Goal: Information Seeking & Learning: Learn about a topic

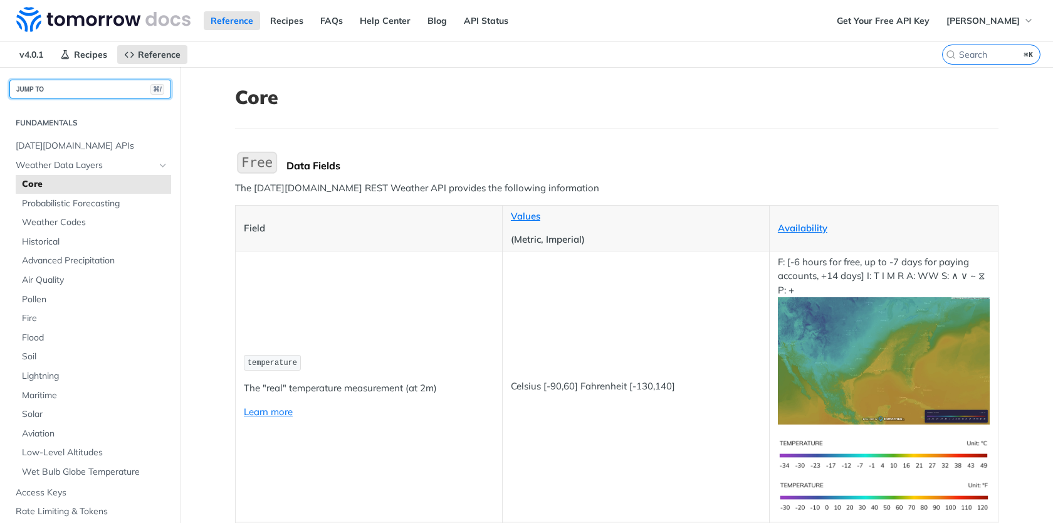
click at [41, 90] on button "JUMP TO ⌘/" at bounding box center [90, 89] width 162 height 19
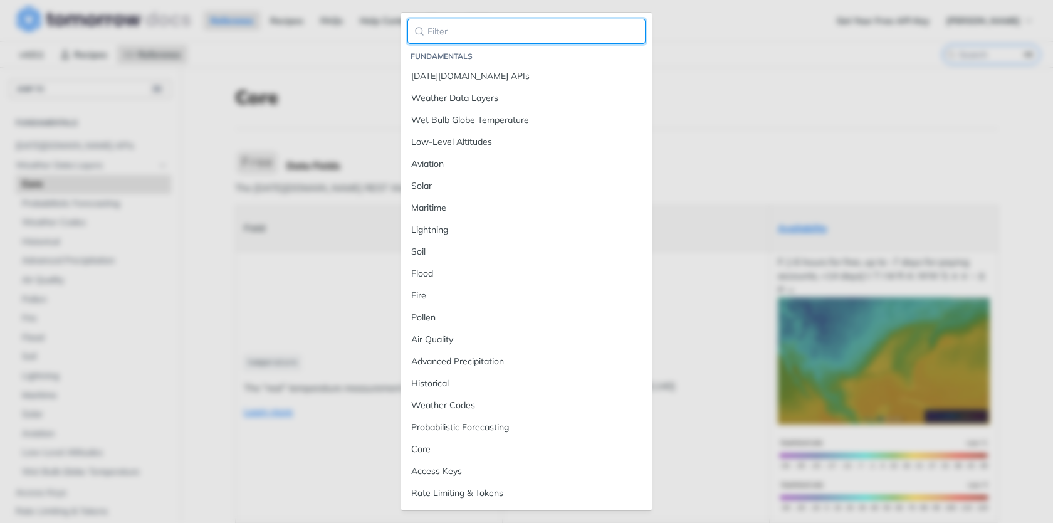
paste input "AccuWeather"
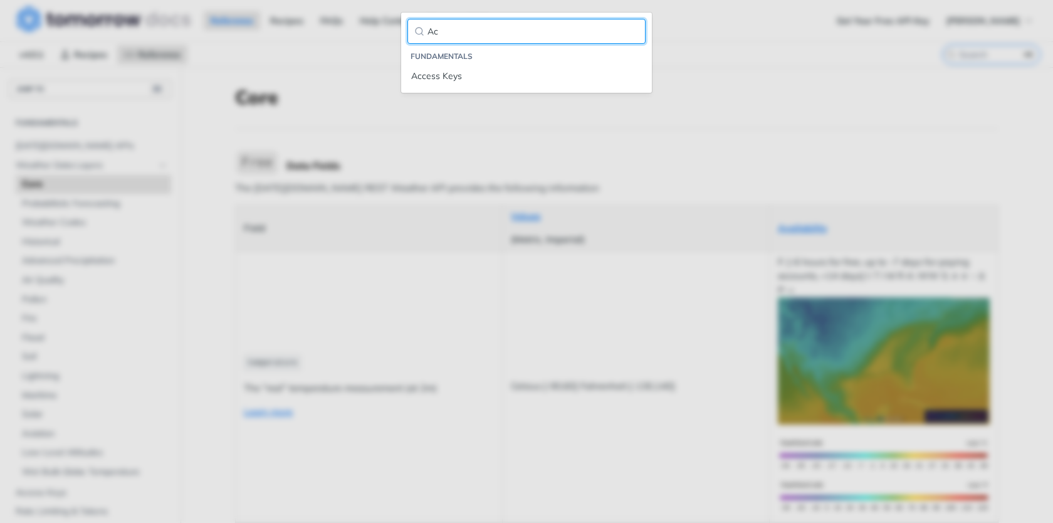
type input "A"
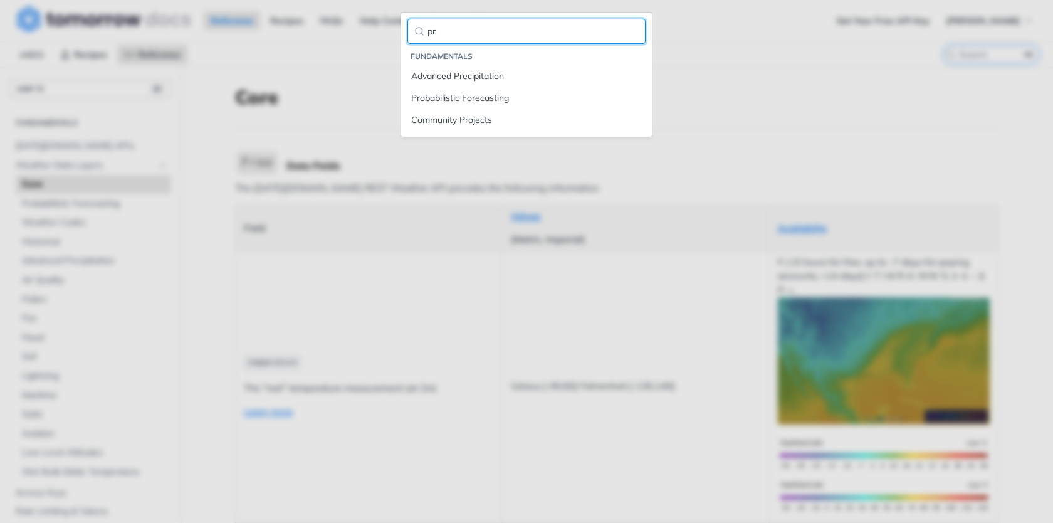
type input "p"
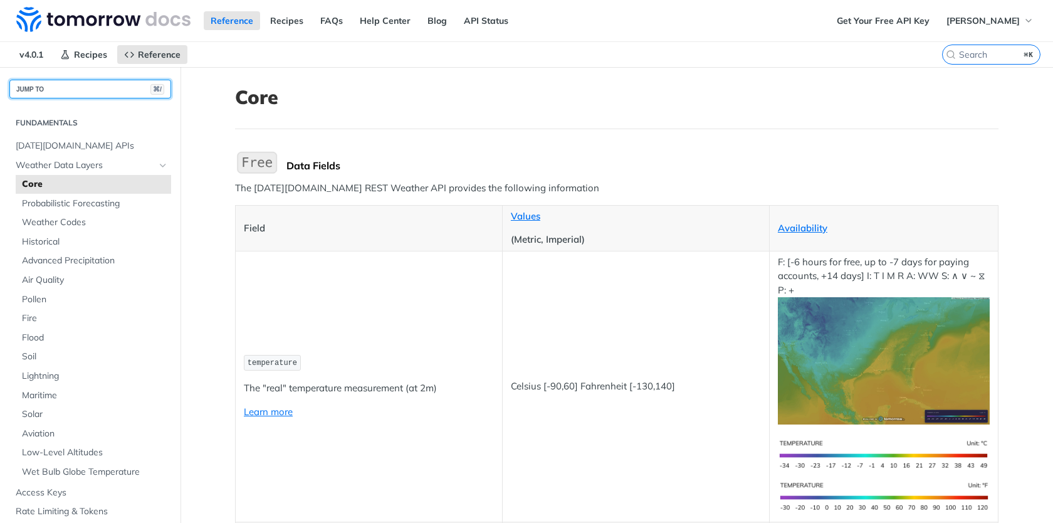
click at [64, 94] on button "JUMP TO ⌘/" at bounding box center [90, 89] width 162 height 19
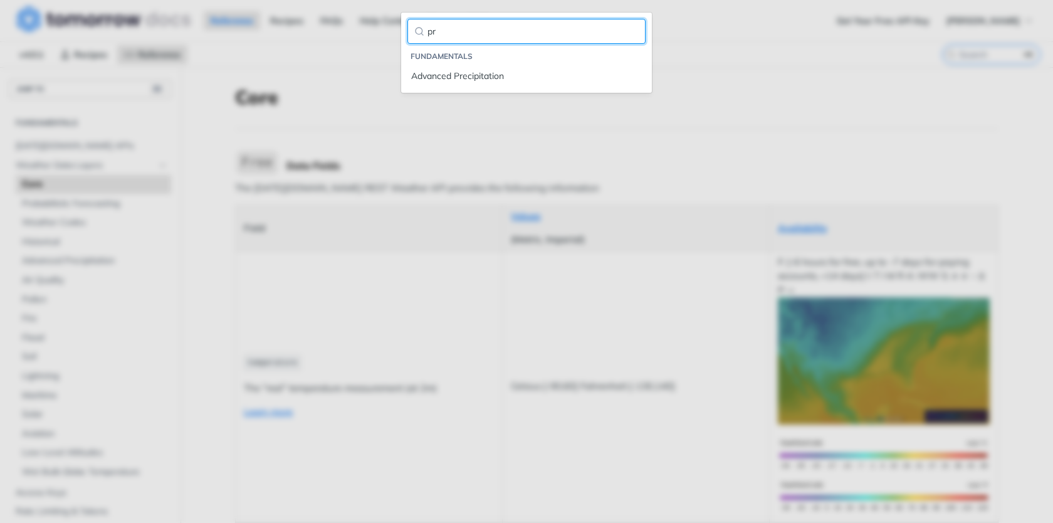
type input "p"
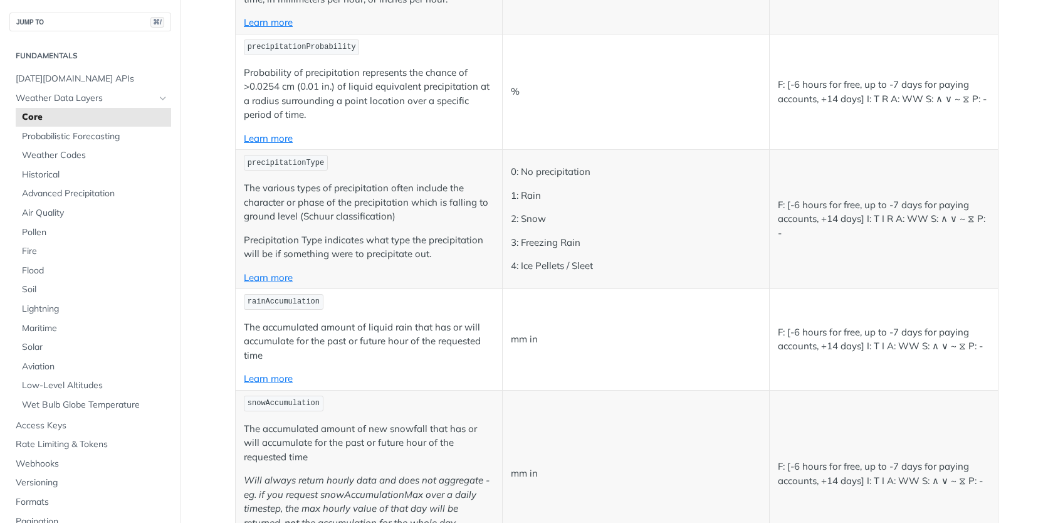
scroll to position [3175, 0]
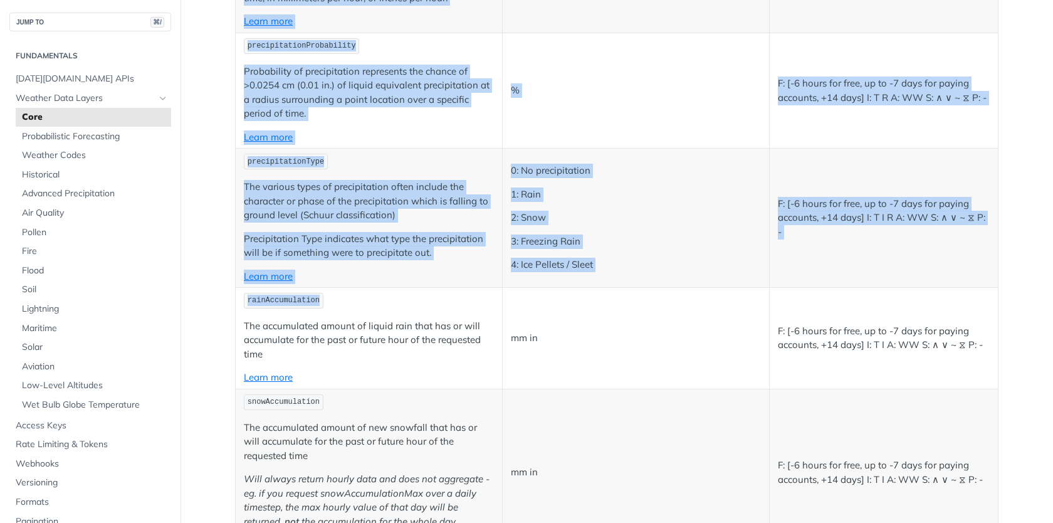
drag, startPoint x: 318, startPoint y: 299, endPoint x: 233, endPoint y: 303, distance: 84.7
click at [233, 303] on article "Core Data Fields The Tomorrow.io REST Weather API provides the following inform…" at bounding box center [617, 445] width 802 height 7106
click at [256, 300] on span "rainAccumulation" at bounding box center [284, 300] width 72 height 9
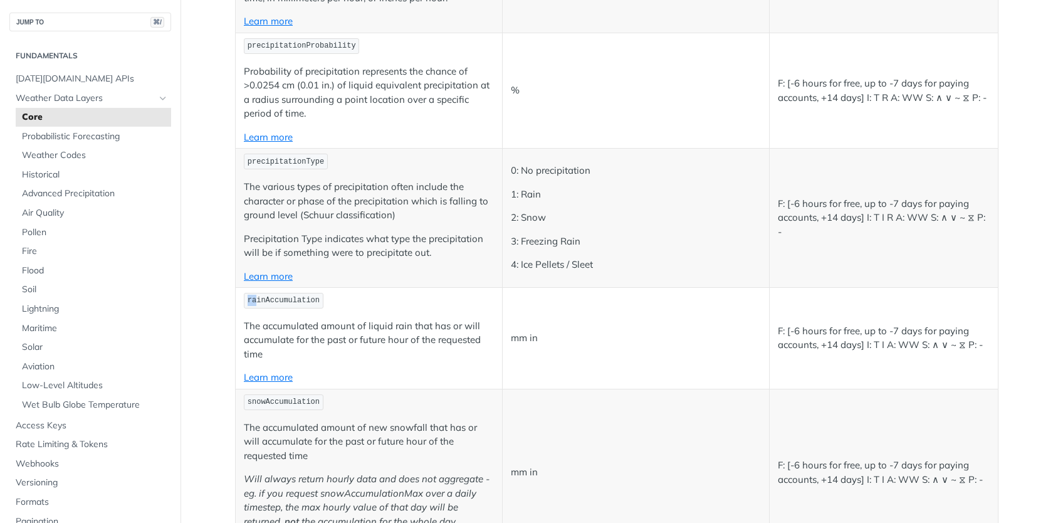
drag, startPoint x: 248, startPoint y: 300, endPoint x: 258, endPoint y: 303, distance: 10.9
click at [258, 303] on span "rainAccumulation" at bounding box center [284, 300] width 72 height 9
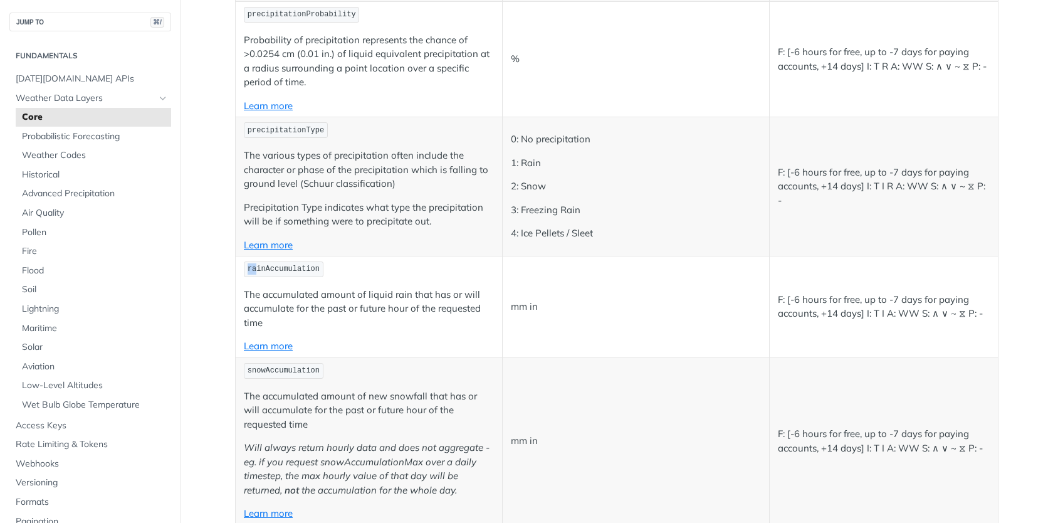
scroll to position [3114, 0]
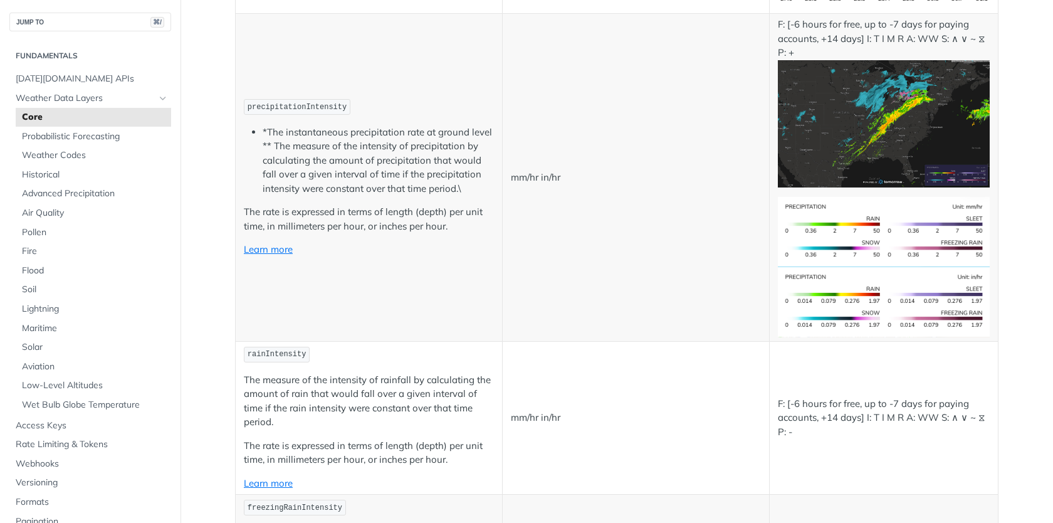
scroll to position [2253, 0]
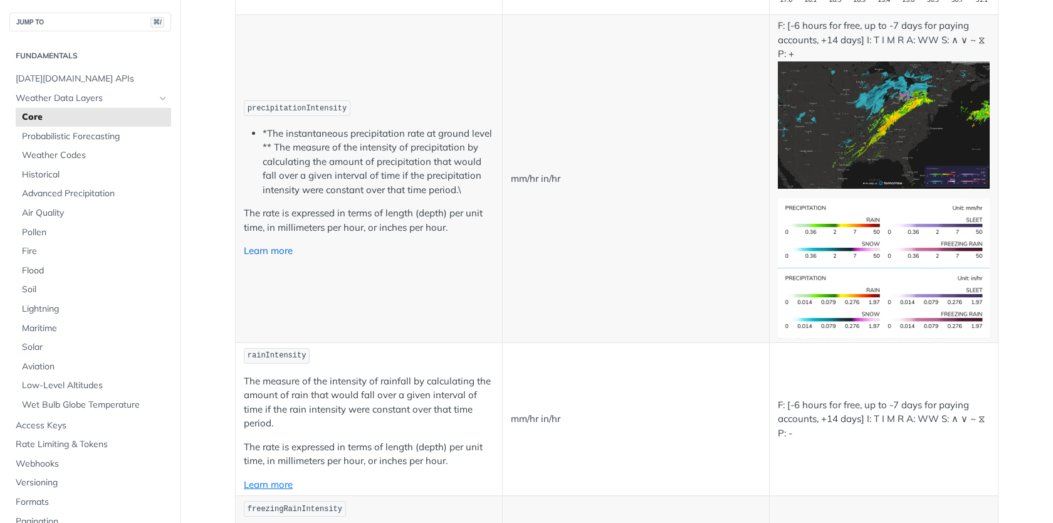
click at [253, 252] on link "Learn more" at bounding box center [268, 250] width 49 height 12
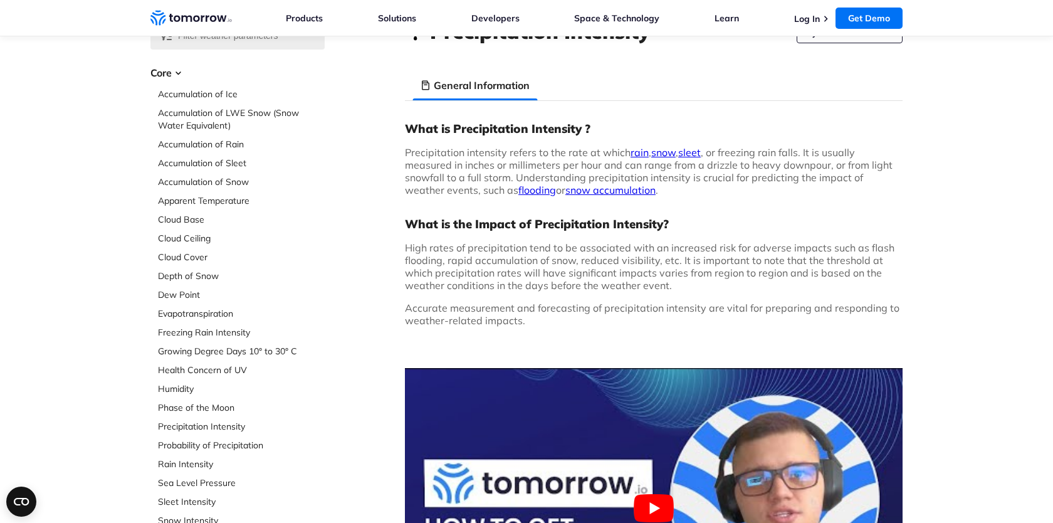
scroll to position [79, 0]
